Goal: Book appointment/travel/reservation

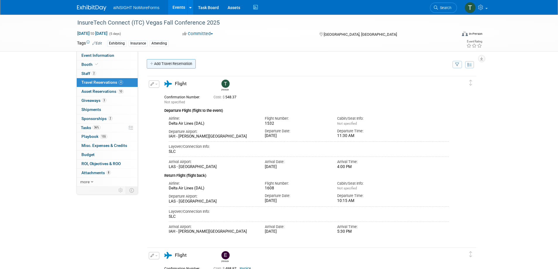
click at [173, 61] on link "Add Travel Reservation" at bounding box center [171, 63] width 49 height 9
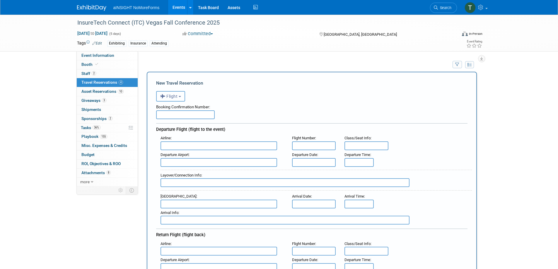
click at [176, 98] on span "Flight" at bounding box center [169, 96] width 18 height 5
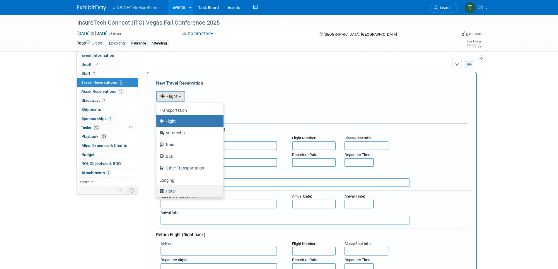
click at [180, 194] on label "Hotel" at bounding box center [188, 191] width 58 height 9
click at [157, 192] on input "Hotel" at bounding box center [155, 191] width 4 height 4
select select "6"
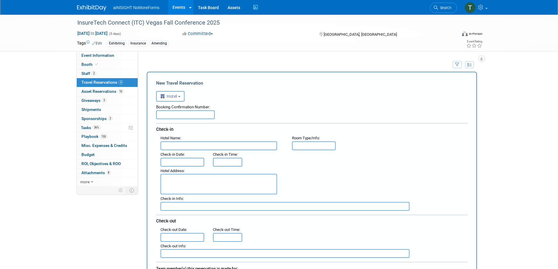
click at [188, 146] on input "text" at bounding box center [218, 145] width 117 height 9
type input "Hilton Vacation Club [GEOGRAPHIC_DATA]"
click at [191, 162] on input "text" at bounding box center [182, 162] width 44 height 9
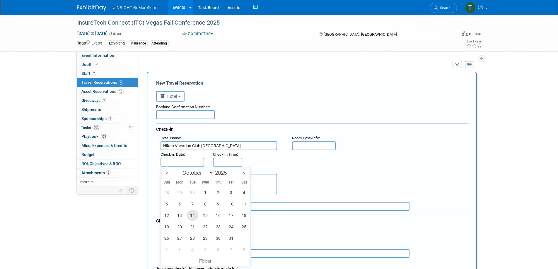
click at [192, 215] on span "14" at bounding box center [192, 215] width 11 height 11
type input "[DATE]"
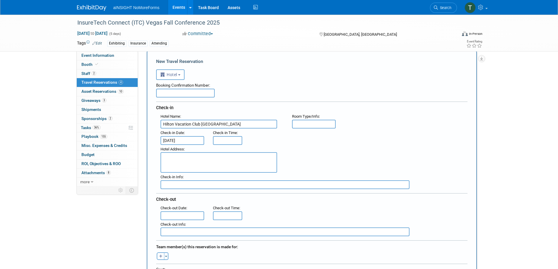
scroll to position [88, 0]
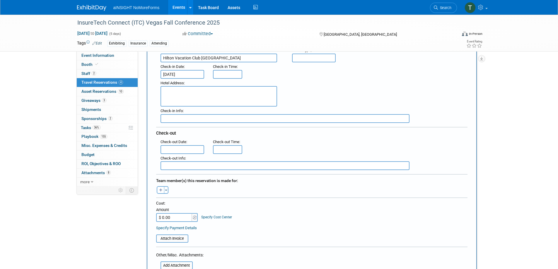
click at [192, 147] on input "text" at bounding box center [182, 149] width 44 height 9
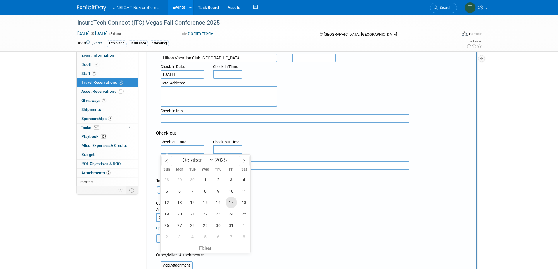
click at [232, 200] on span "17" at bounding box center [231, 202] width 11 height 11
type input "[DATE]"
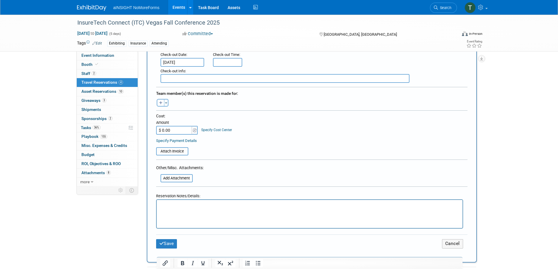
scroll to position [176, 0]
click at [159, 102] on icon "button" at bounding box center [161, 103] width 4 height 4
select select
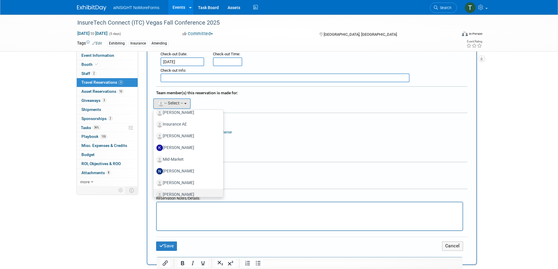
scroll to position [128, 0]
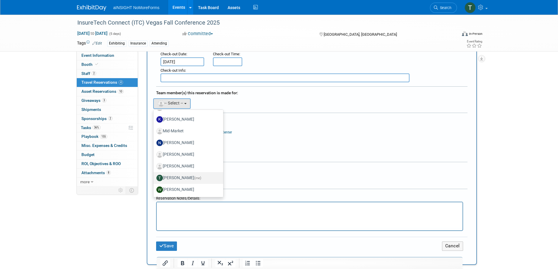
click at [194, 175] on label "[PERSON_NAME] (me)" at bounding box center [186, 177] width 61 height 9
click at [154, 175] on input "[PERSON_NAME] (me)" at bounding box center [153, 177] width 4 height 4
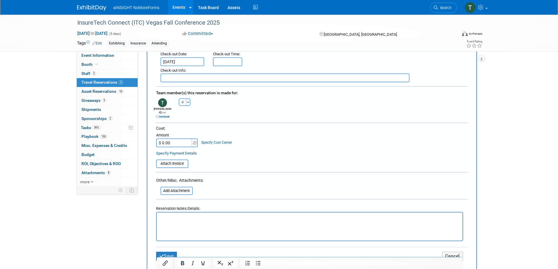
click at [168, 139] on input "$ 0.00" at bounding box center [174, 143] width 37 height 9
type input "$ 630.42"
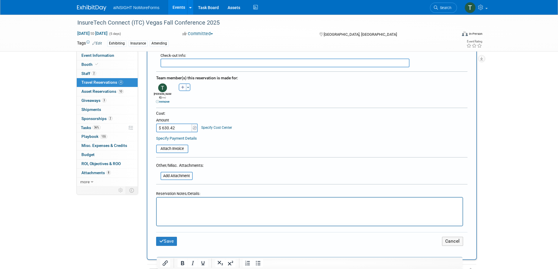
scroll to position [205, 0]
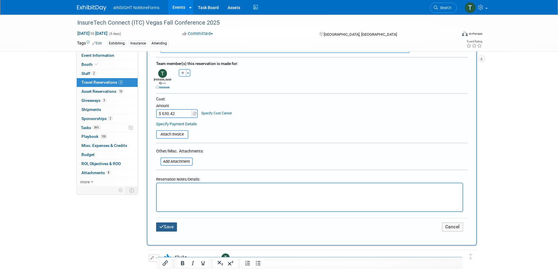
click at [175, 223] on button "Save" at bounding box center [166, 227] width 21 height 9
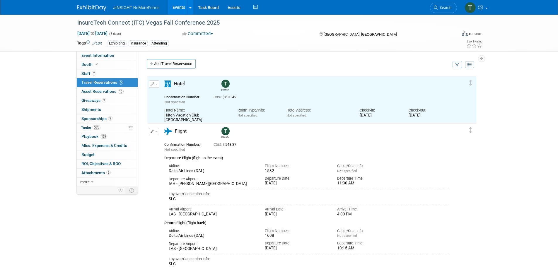
scroll to position [0, 0]
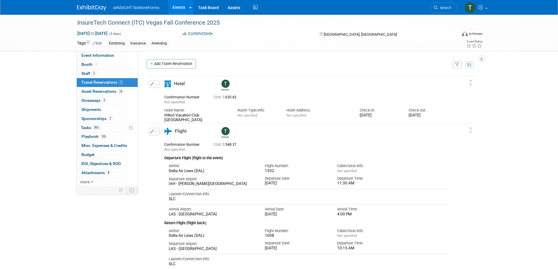
click at [83, 8] on img at bounding box center [91, 8] width 29 height 6
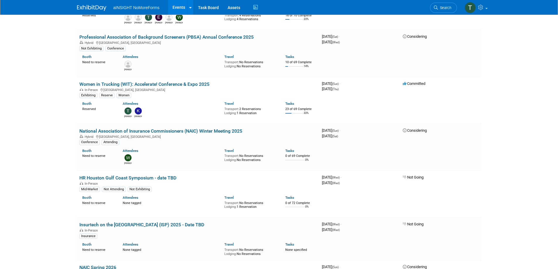
scroll to position [586, 0]
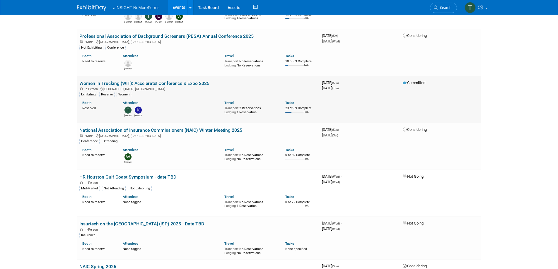
click at [178, 82] on link "Women in Trucking (WIT): Accelerate! Conference & Expo 2025" at bounding box center [144, 84] width 130 height 6
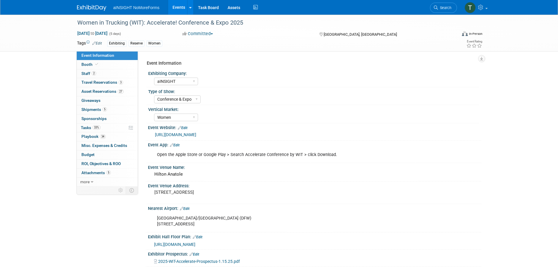
select select "aINSIGHT"
select select "Conference & Expo"
select select "Women"
select select "No"
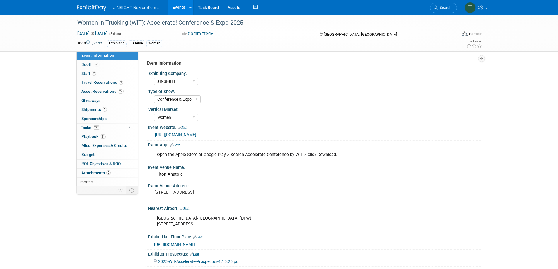
select select "No"
select select "Yes"
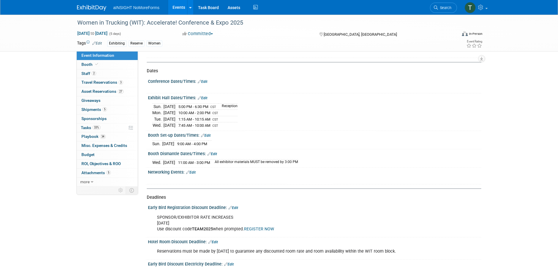
scroll to position [556, 0]
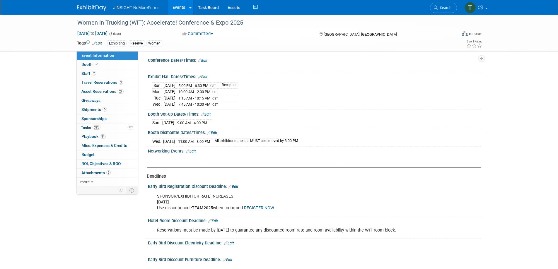
click at [303, 168] on div "Event Information Exhibiting Company: aINSIGHT NoMoreForms Type of Show: Confer…" at bounding box center [312, 59] width 330 height 1117
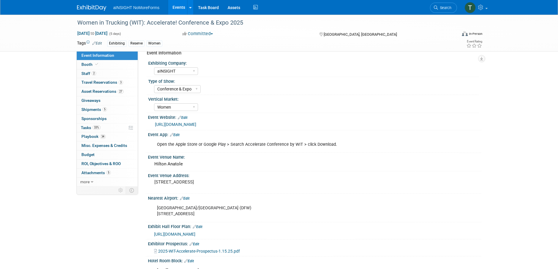
scroll to position [0, 0]
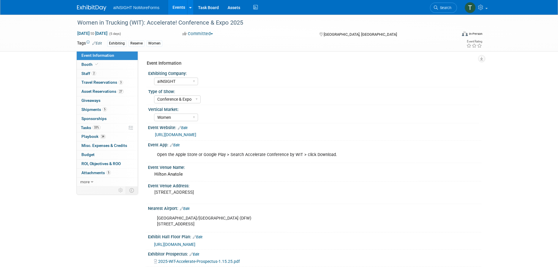
click at [196, 134] on link "https://www.womenintrucking.org/accelerate-conference" at bounding box center [175, 134] width 41 height 5
